Goal: Task Accomplishment & Management: Use online tool/utility

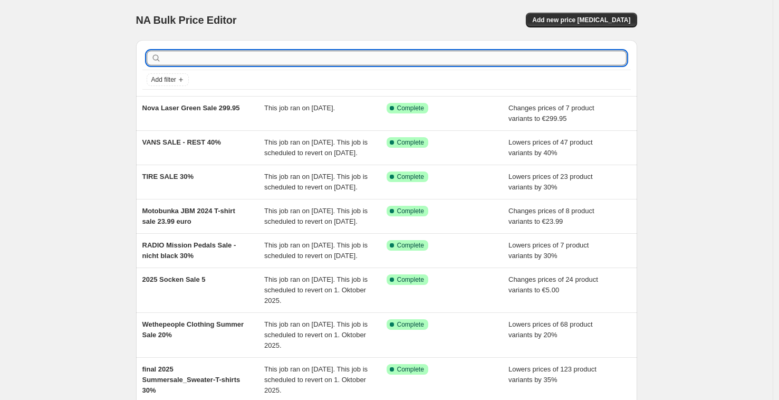
click at [245, 60] on input "text" at bounding box center [395, 58] width 463 height 15
type input "people"
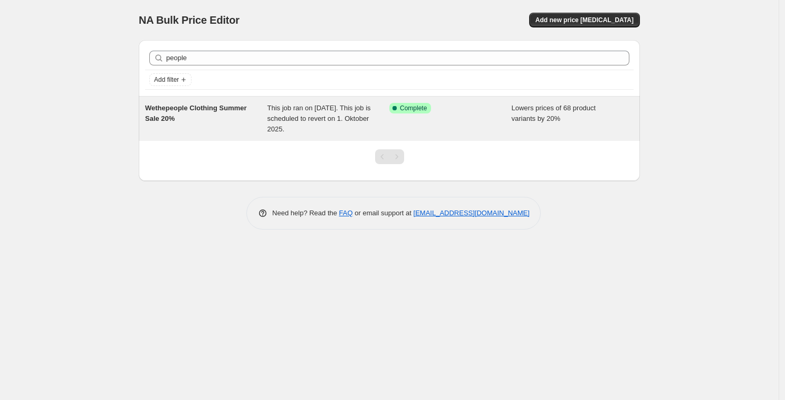
click at [199, 111] on span "Wethepeople Clothing Summer Sale 20%" at bounding box center [196, 113] width 102 height 18
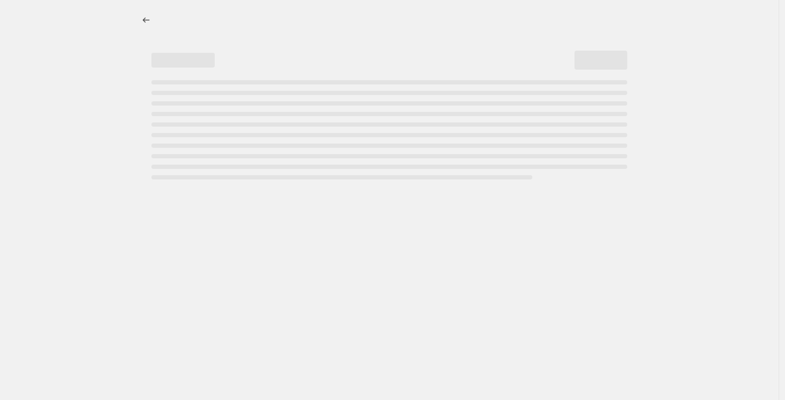
select select "percentage"
select select "no_change"
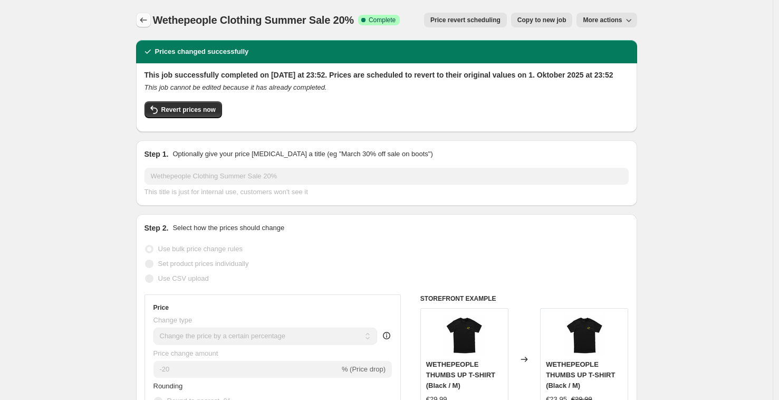
click at [149, 19] on icon "Price change jobs" at bounding box center [143, 20] width 11 height 11
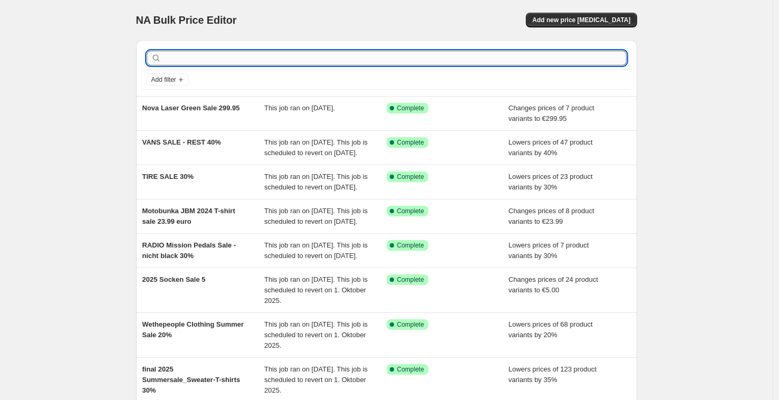
click at [178, 59] on input "text" at bounding box center [395, 58] width 463 height 15
type input "people"
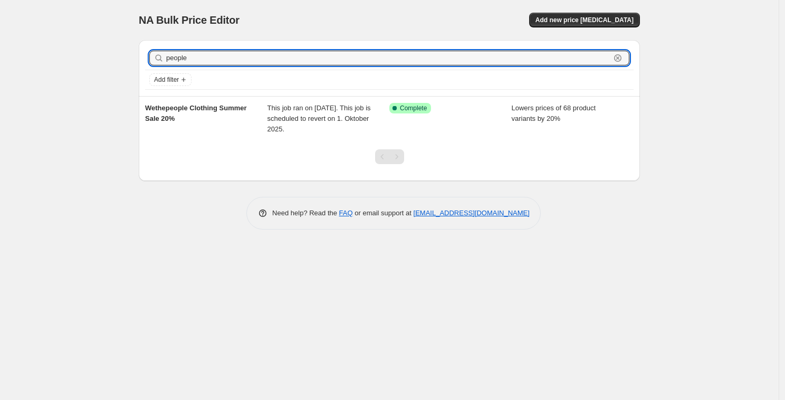
drag, startPoint x: 207, startPoint y: 53, endPoint x: 157, endPoint y: 52, distance: 50.7
click at [160, 52] on div "people Clear" at bounding box center [389, 58] width 480 height 15
type input "t-shirt"
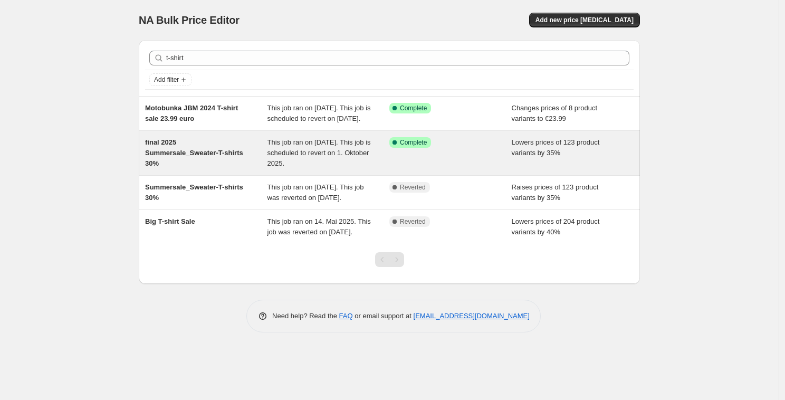
click at [175, 157] on div "final 2025 Summersale_Sweater-T-shirts 30%" at bounding box center [206, 153] width 122 height 32
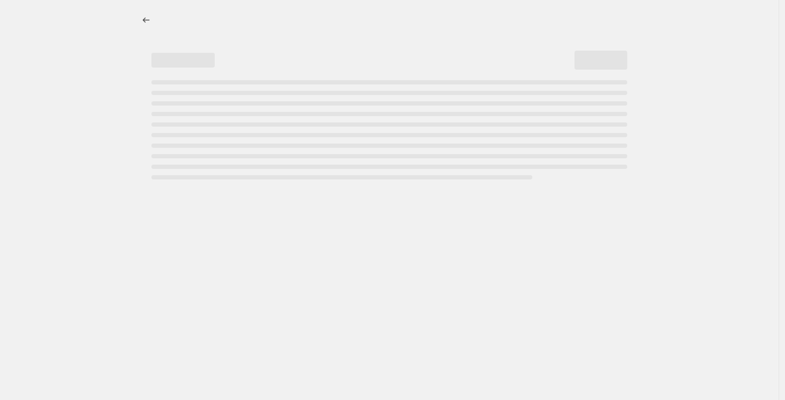
select select "percentage"
select select "no_change"
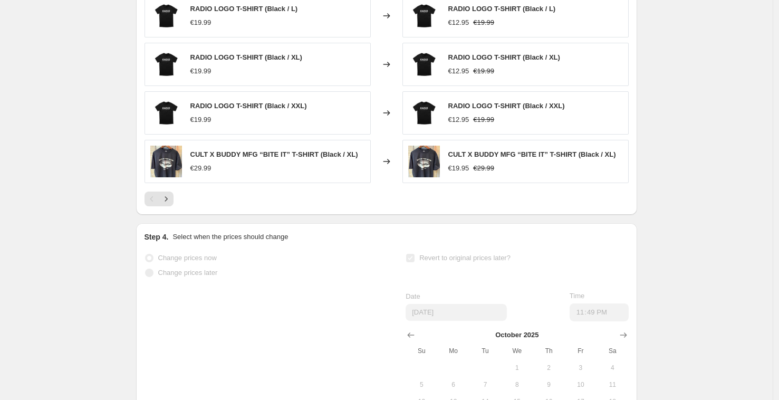
scroll to position [930, 0]
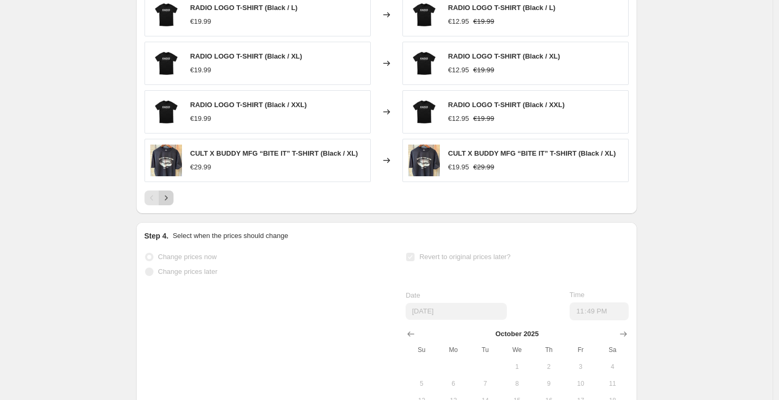
click at [171, 203] on icon "Next" at bounding box center [166, 198] width 11 height 11
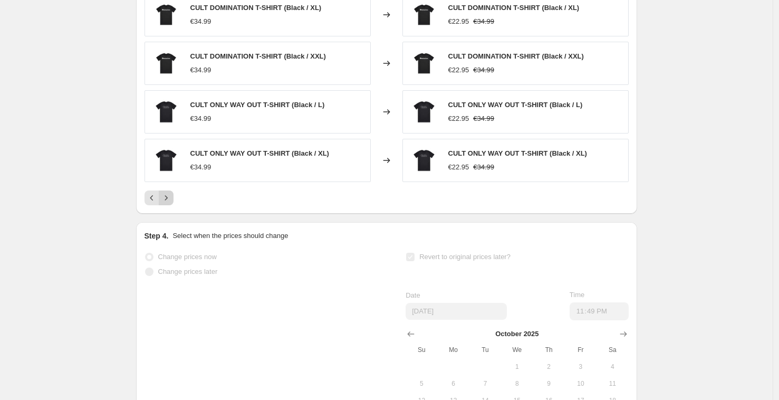
click at [169, 203] on icon "Next" at bounding box center [166, 198] width 11 height 11
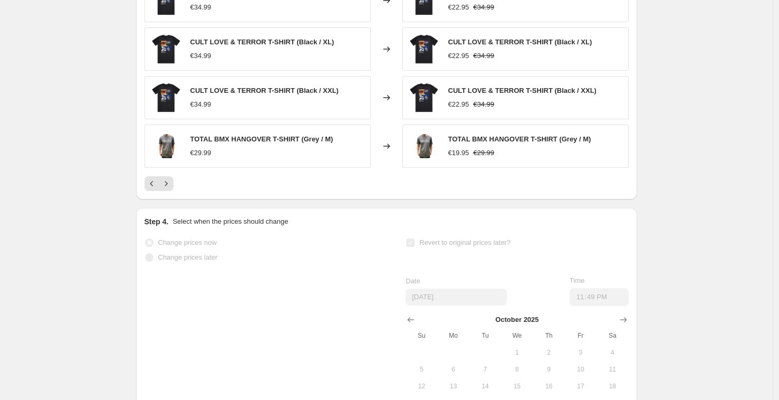
scroll to position [954, 0]
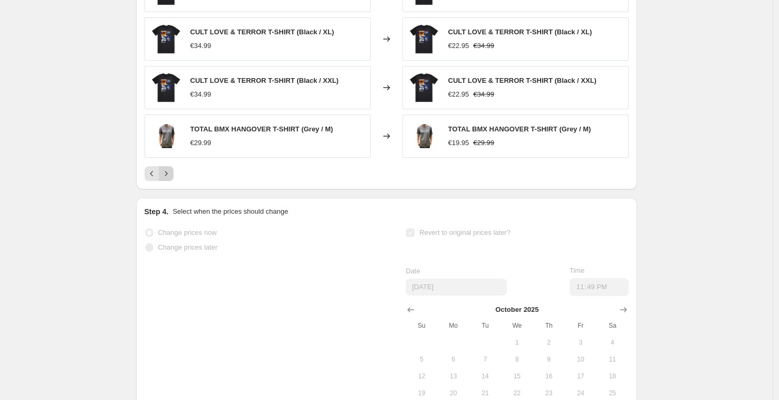
click at [170, 179] on icon "Next" at bounding box center [166, 173] width 11 height 11
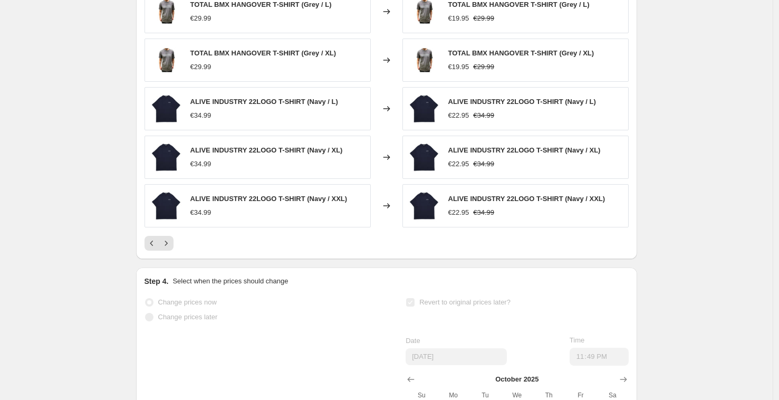
scroll to position [879, 0]
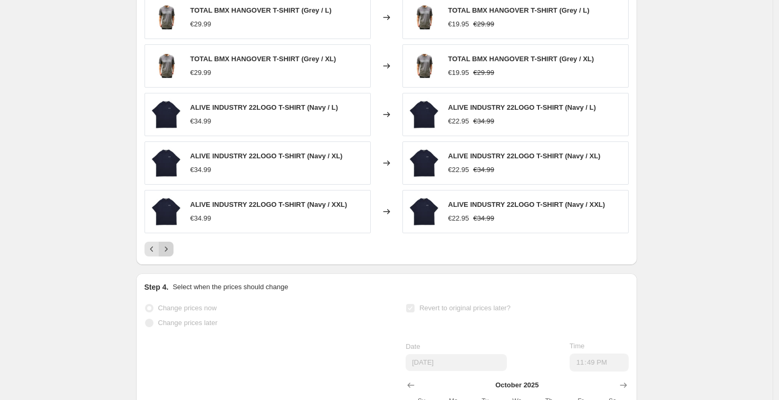
click at [171, 254] on icon "Next" at bounding box center [166, 249] width 11 height 11
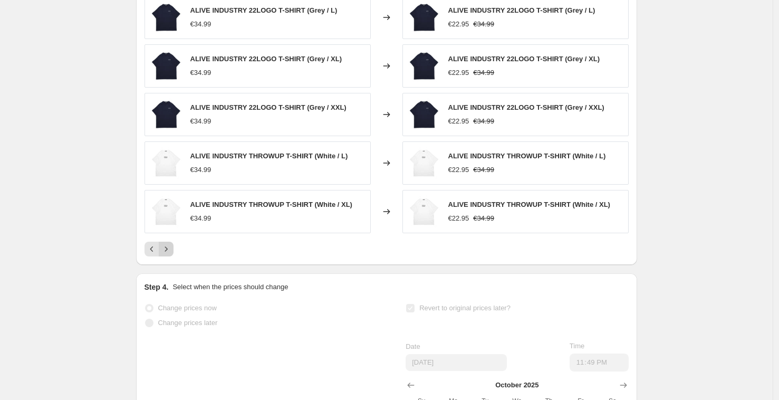
click at [168, 254] on icon "Next" at bounding box center [166, 249] width 11 height 11
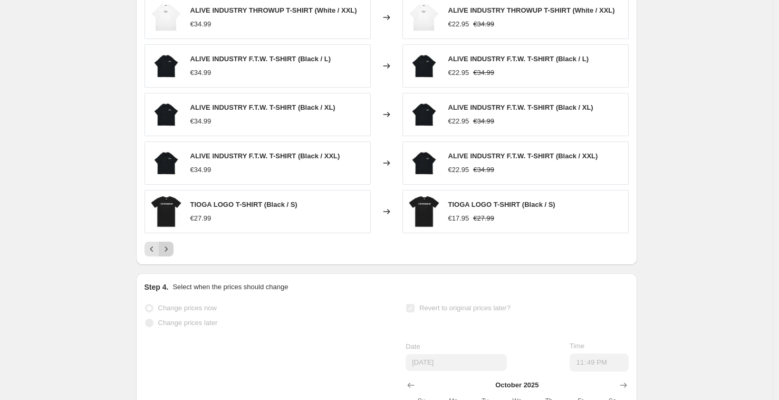
click at [168, 254] on icon "Next" at bounding box center [166, 249] width 11 height 11
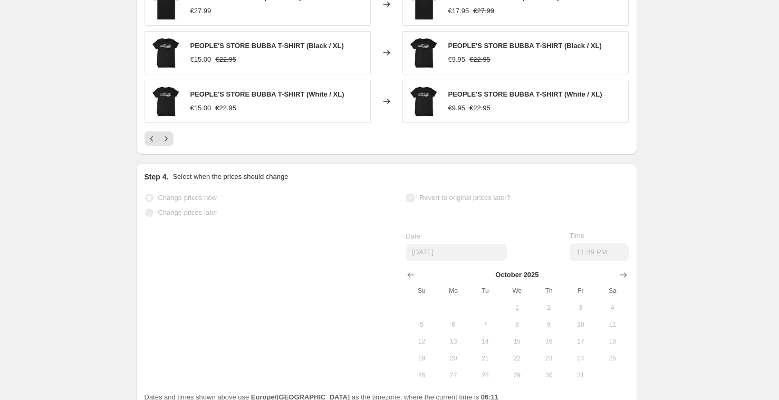
scroll to position [899, 0]
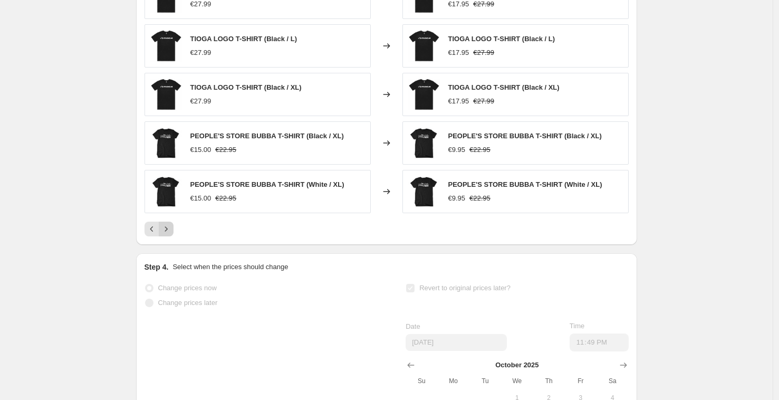
click at [165, 234] on icon "Next" at bounding box center [166, 229] width 11 height 11
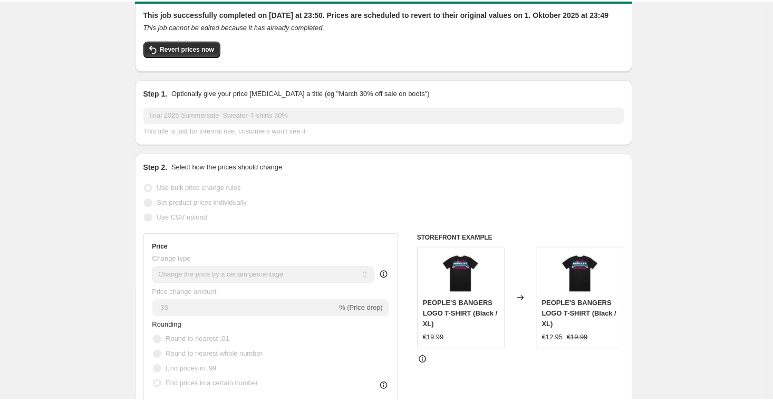
scroll to position [0, 0]
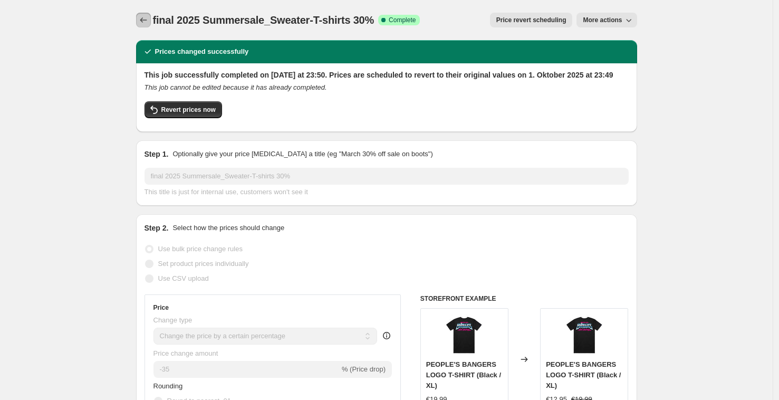
click at [142, 19] on icon "Price change jobs" at bounding box center [143, 20] width 11 height 11
